Goal: Information Seeking & Learning: Learn about a topic

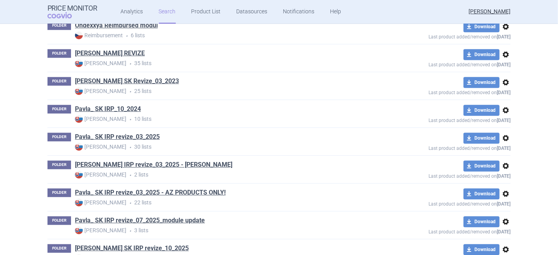
scroll to position [1615, 0]
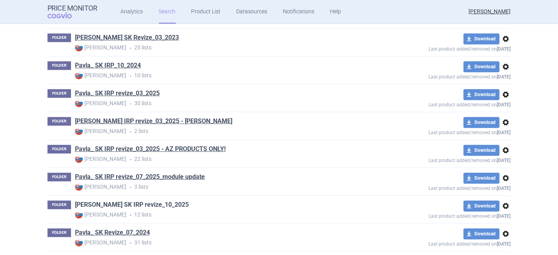
click at [140, 201] on link "[PERSON_NAME] SK IRP revize_10_2025" at bounding box center [132, 205] width 114 height 9
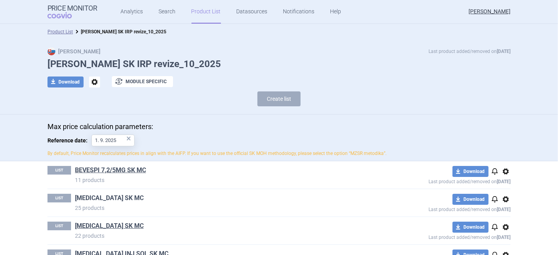
click at [88, 200] on link "[MEDICAL_DATA] SK MC" at bounding box center [109, 198] width 69 height 9
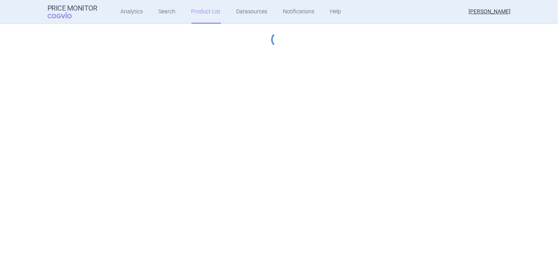
select select "[DATE]"
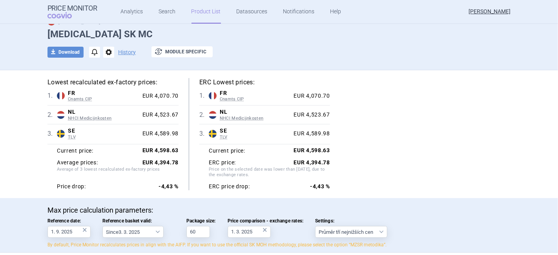
scroll to position [44, 0]
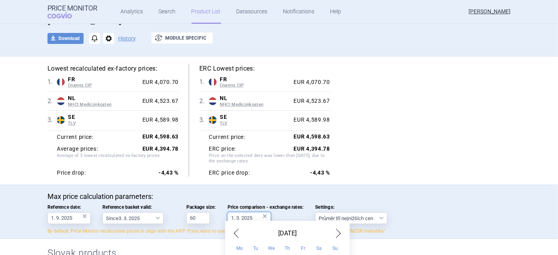
click at [236, 216] on input "1. 3. 2025" at bounding box center [249, 218] width 43 height 12
click at [255, 217] on input "1. 10. 2025" at bounding box center [249, 218] width 43 height 12
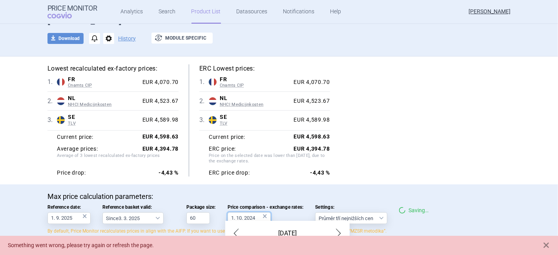
type input "1. 10. 2024"
click at [389, 146] on div "Lowest recalculated ex-factory prices: 1 . FR Cnamts CIP France Cnamts CIP Data…" at bounding box center [279, 120] width 463 height 112
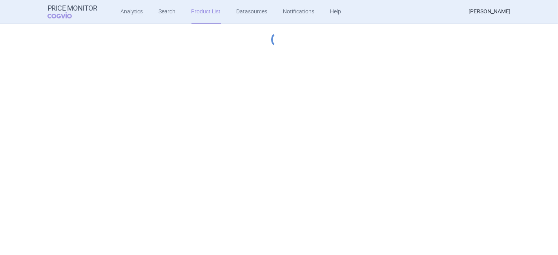
select select "[DATE]"
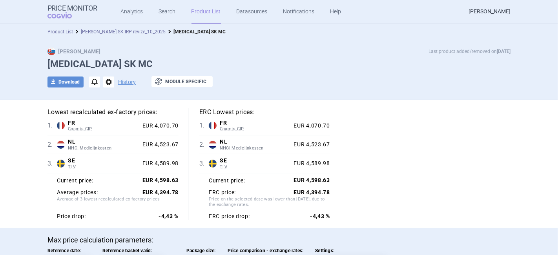
click at [112, 29] on link "[PERSON_NAME] SK IRP revize_10_2025" at bounding box center [123, 31] width 85 height 5
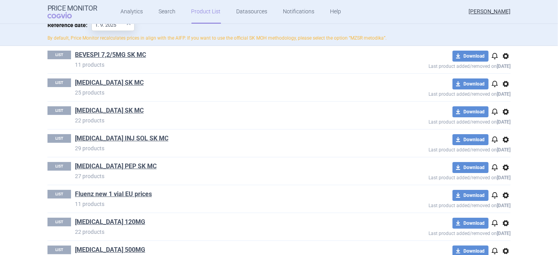
scroll to position [131, 0]
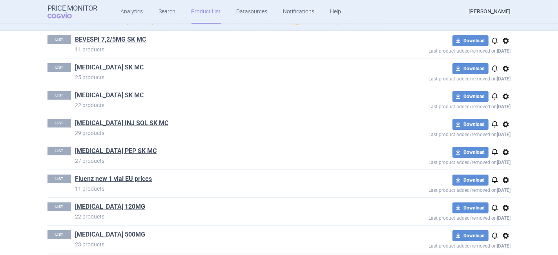
click at [106, 232] on link "[MEDICAL_DATA] 500MG" at bounding box center [110, 235] width 70 height 9
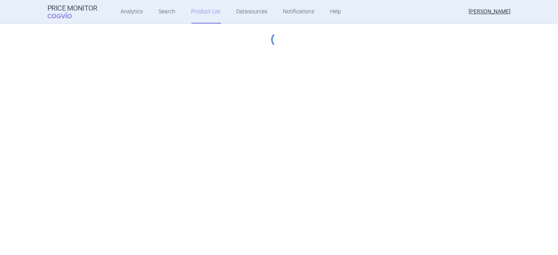
select select "[DATE]"
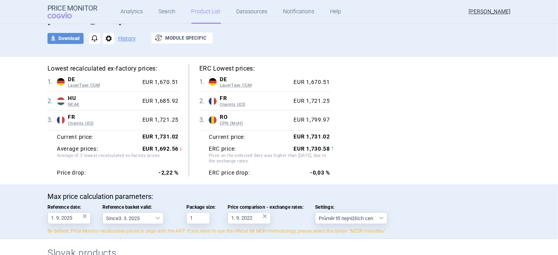
scroll to position [87, 0]
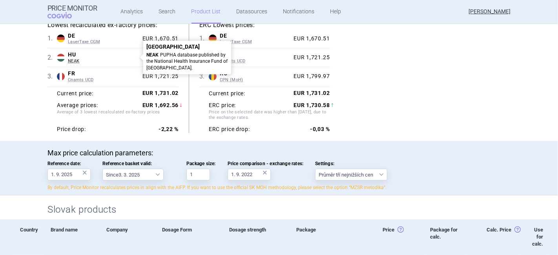
click at [136, 57] on span "HU" at bounding box center [103, 54] width 71 height 7
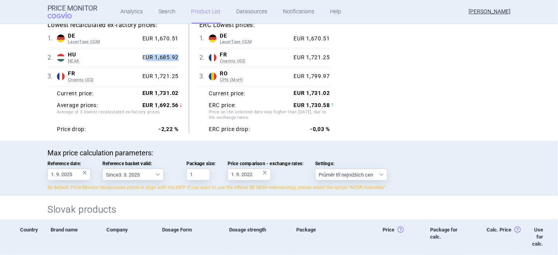
drag, startPoint x: 141, startPoint y: 58, endPoint x: 183, endPoint y: 60, distance: 42.1
click at [183, 60] on div "Lowest recalculated ex-factory prices: 1 . DE LauerTaxe [MEDICAL_DATA] Germany …" at bounding box center [118, 77] width 141 height 112
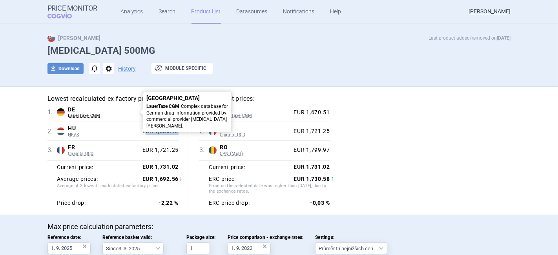
scroll to position [0, 0]
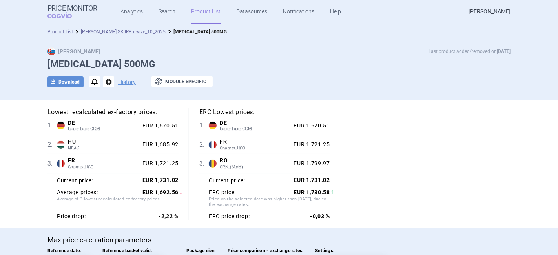
click at [112, 28] on li "[PERSON_NAME] SK IRP revize_10_2025" at bounding box center [119, 32] width 93 height 8
click at [115, 34] on link "[PERSON_NAME] SK IRP revize_10_2025" at bounding box center [123, 31] width 85 height 5
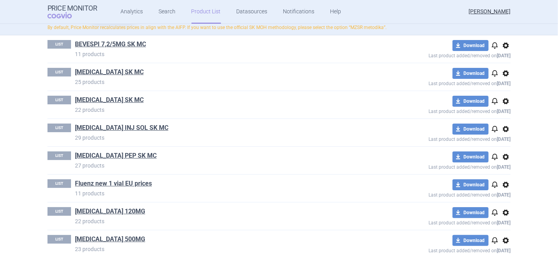
scroll to position [174, 0]
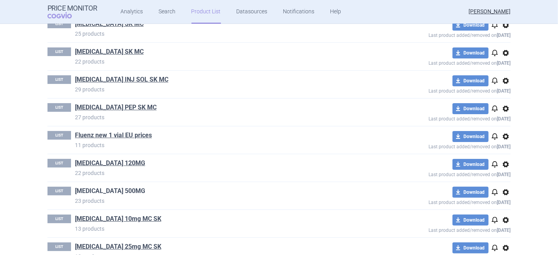
click at [106, 189] on link "[MEDICAL_DATA] 500MG" at bounding box center [110, 191] width 70 height 9
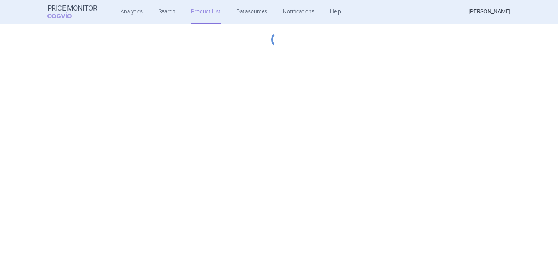
select select "[DATE]"
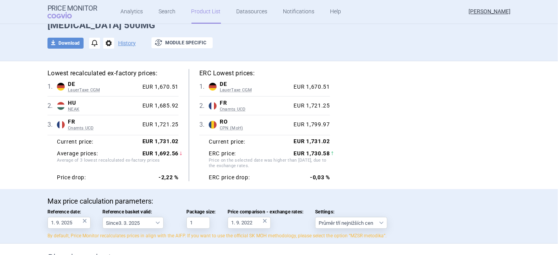
scroll to position [87, 0]
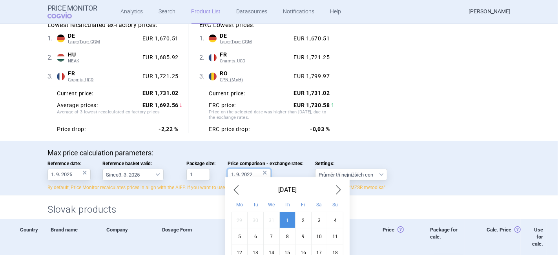
click at [236, 172] on input "1. 9. 2022" at bounding box center [249, 175] width 43 height 12
click at [251, 175] on input "1. 9. 2022" at bounding box center [249, 175] width 43 height 12
click at [388, 123] on div "Lowest recalculated ex-factory prices: 1 . DE LauerTaxe [MEDICAL_DATA] Germany …" at bounding box center [279, 77] width 463 height 112
click at [251, 176] on input "1. 9. 2021" at bounding box center [249, 175] width 43 height 12
click at [237, 177] on input "1. 9. 2022" at bounding box center [249, 175] width 43 height 12
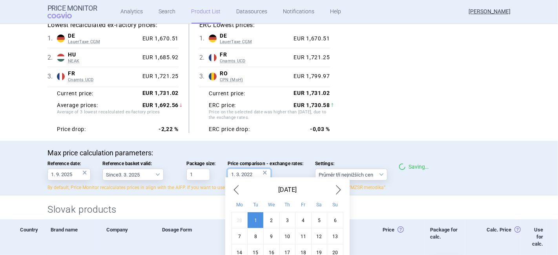
click at [250, 177] on input "1. 3. 2022" at bounding box center [249, 175] width 43 height 12
click at [405, 125] on div "Lowest recalculated ex-factory prices: 1 . DE LauerTaxe [MEDICAL_DATA] Germany …" at bounding box center [279, 77] width 463 height 112
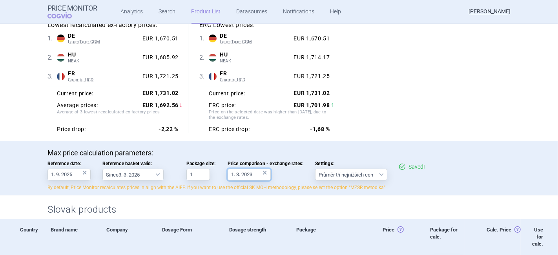
click at [236, 174] on input "1. 3. 2023" at bounding box center [249, 175] width 43 height 12
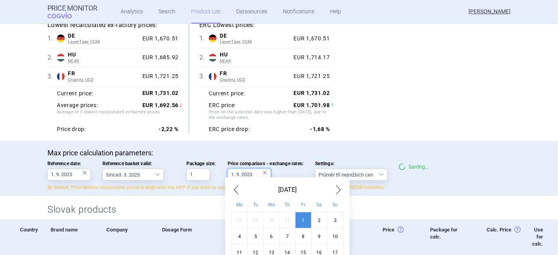
click at [249, 173] on input "1. 9. 2023" at bounding box center [249, 175] width 43 height 12
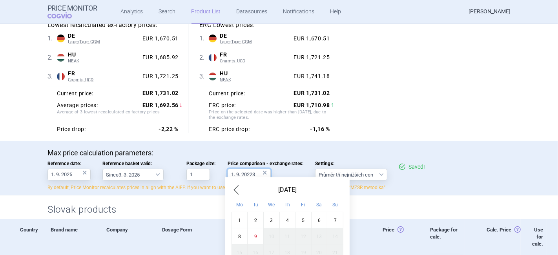
click at [253, 174] on input "1. 9. 20223" at bounding box center [249, 175] width 43 height 12
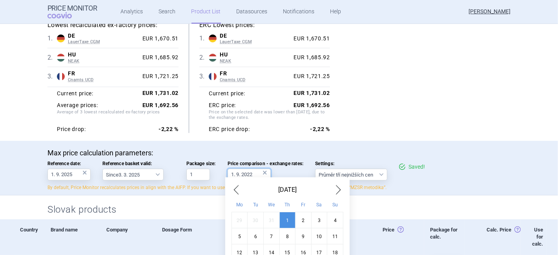
type input "1. 9. 2022"
click at [369, 126] on div "Lowest recalculated ex-factory prices: 1 . DE LauerTaxe [MEDICAL_DATA] Germany …" at bounding box center [279, 77] width 463 height 112
